Goal: Communication & Community: Share content

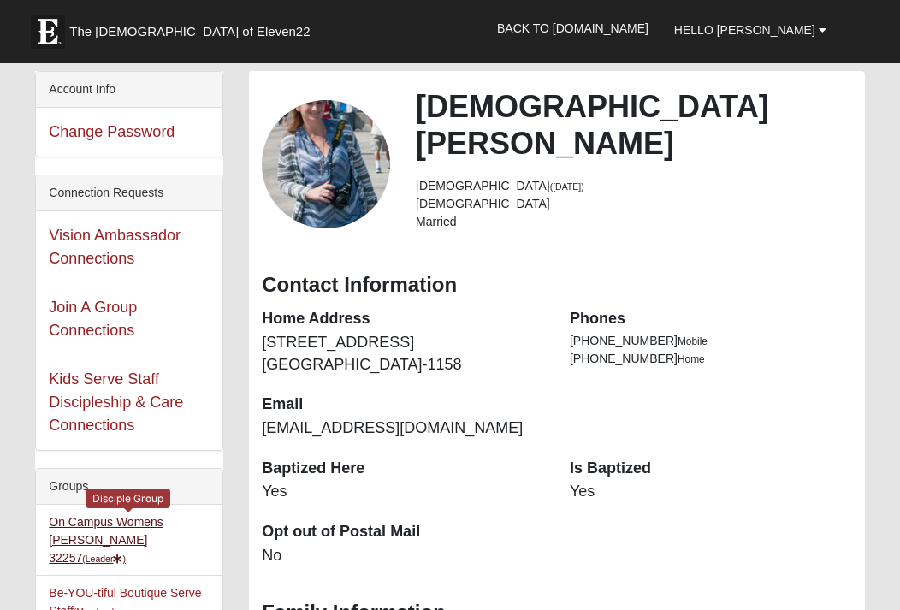
click at [150, 525] on link "On Campus Womens Monger 32257 (Leader )" at bounding box center [106, 540] width 115 height 50
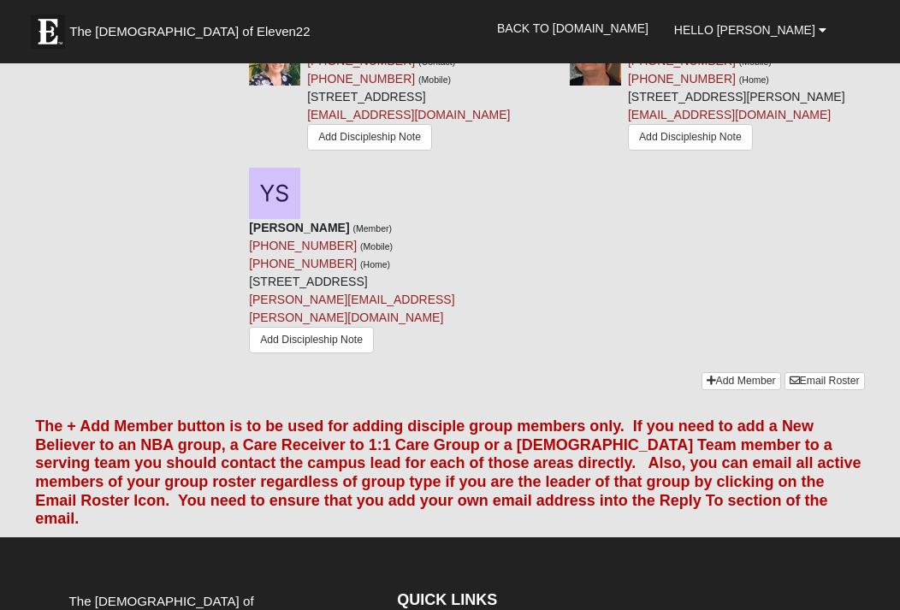
scroll to position [1763, 0]
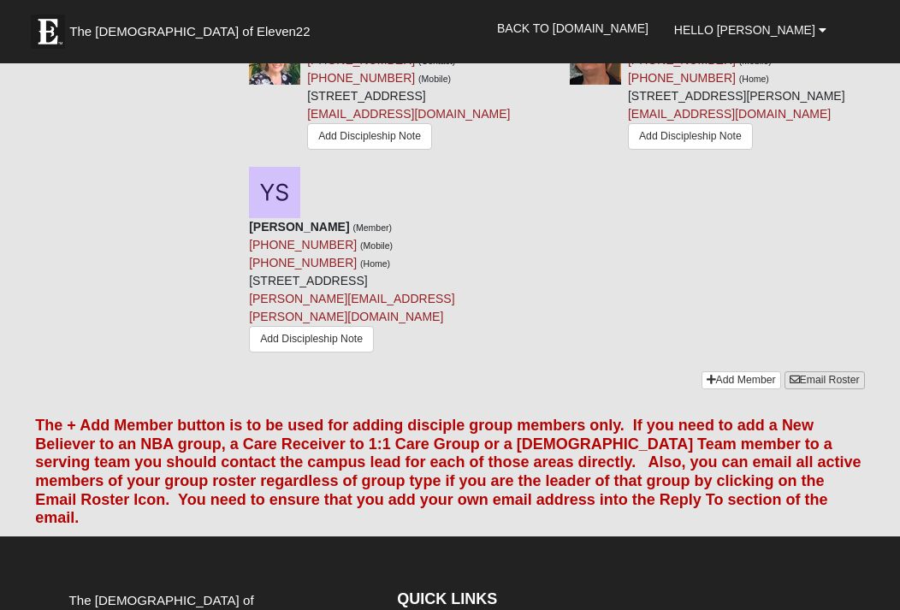
click at [808, 389] on link "Email Roster" at bounding box center [825, 380] width 80 height 18
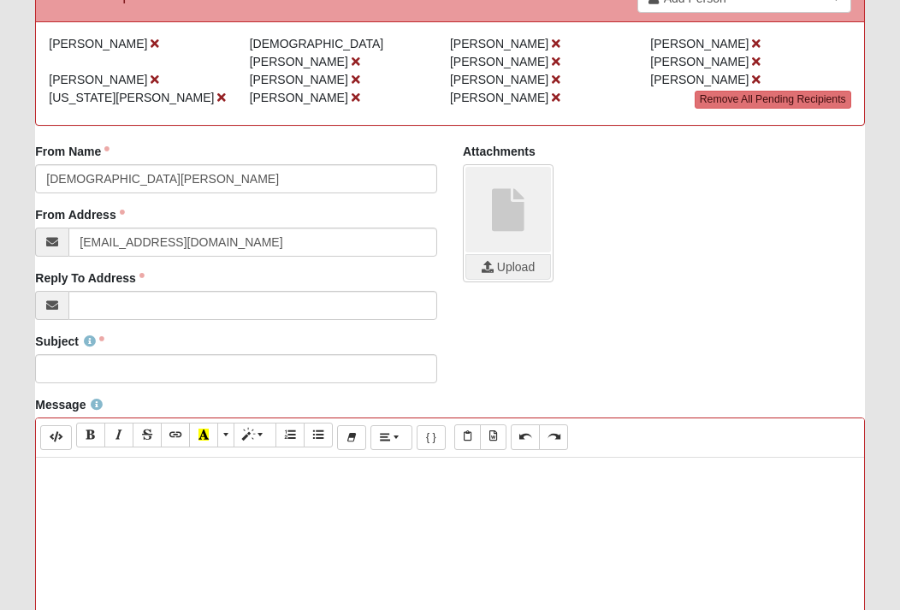
scroll to position [234, 0]
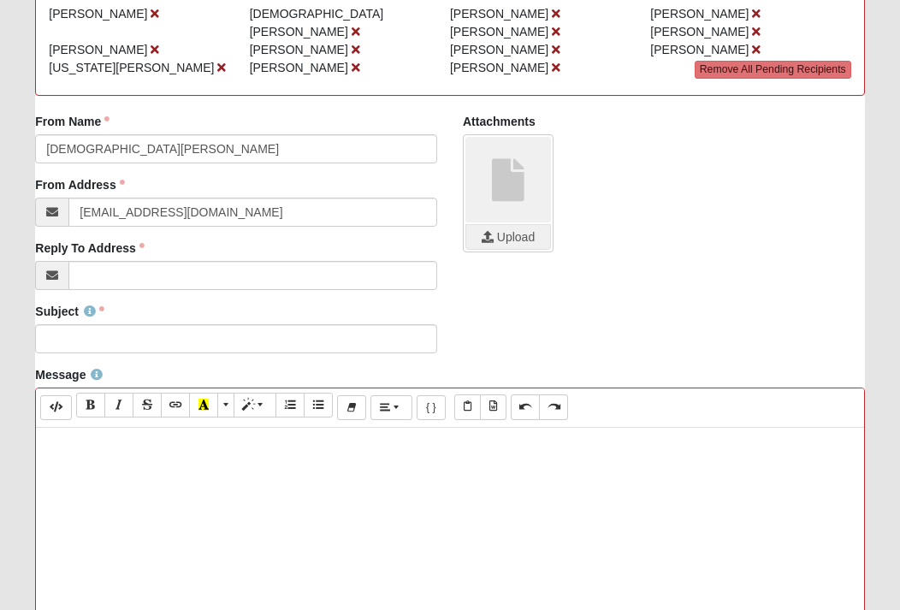
paste div
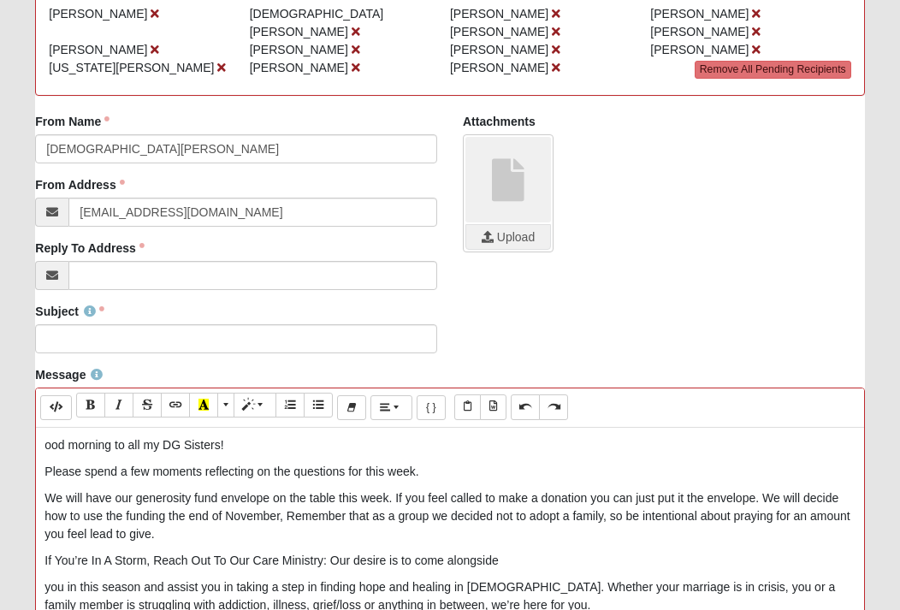
click at [46, 448] on p "ood morning to all my DG Sisters!" at bounding box center [449, 445] width 810 height 18
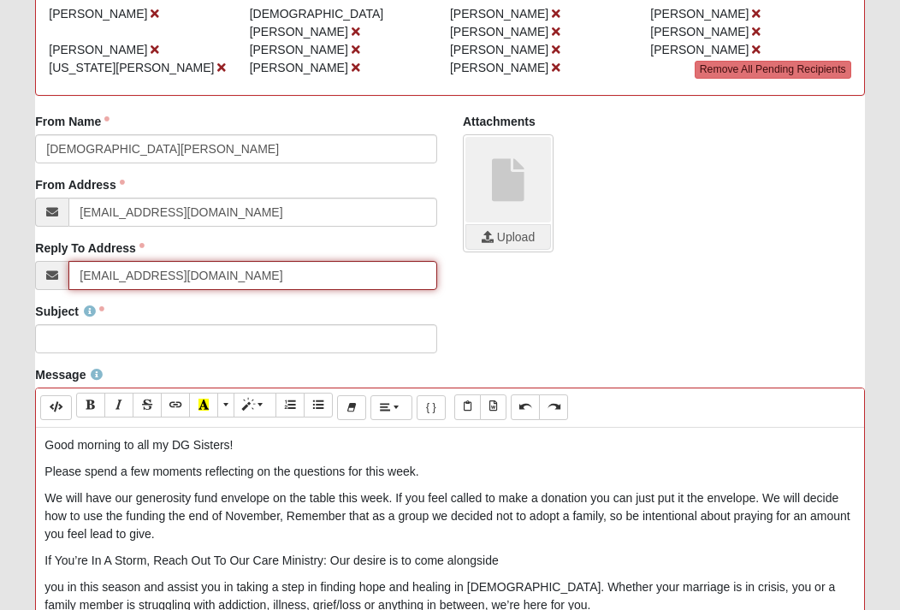
type input "[EMAIL_ADDRESS][DOMAIN_NAME]"
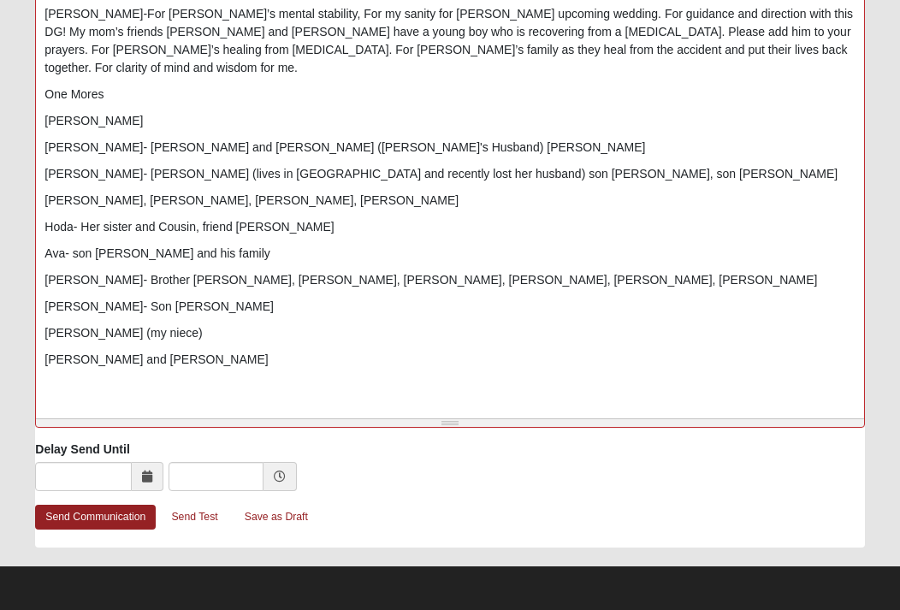
scroll to position [763, 0]
type input "Eleven22 [PERSON_NAME]"
click at [125, 514] on link "Send Communication" at bounding box center [95, 517] width 121 height 25
